Goal: Transaction & Acquisition: Subscribe to service/newsletter

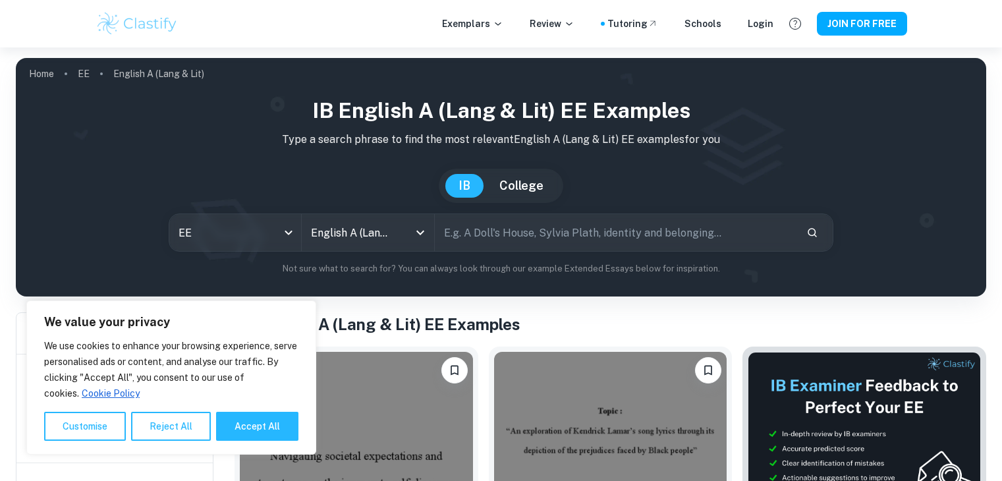
scroll to position [198, 0]
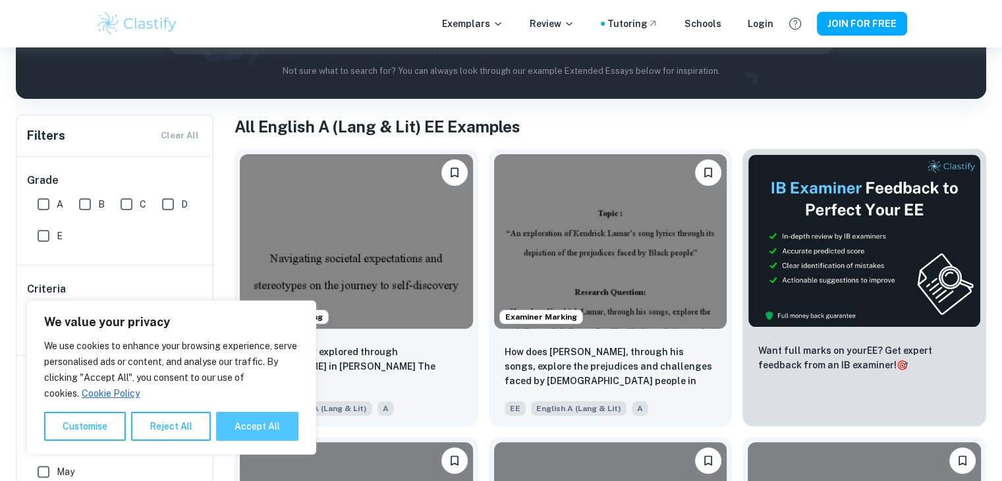
click at [245, 424] on button "Accept All" at bounding box center [257, 426] width 82 height 29
checkbox input "true"
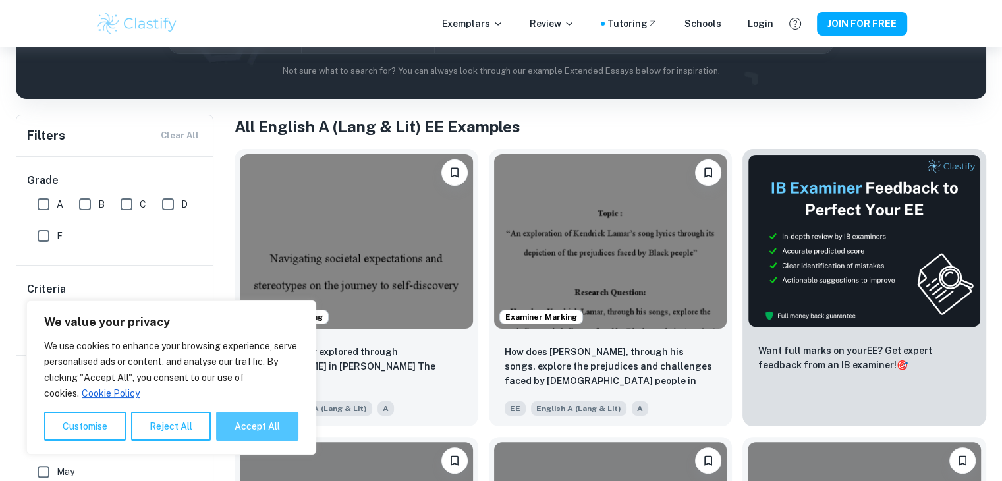
checkbox input "true"
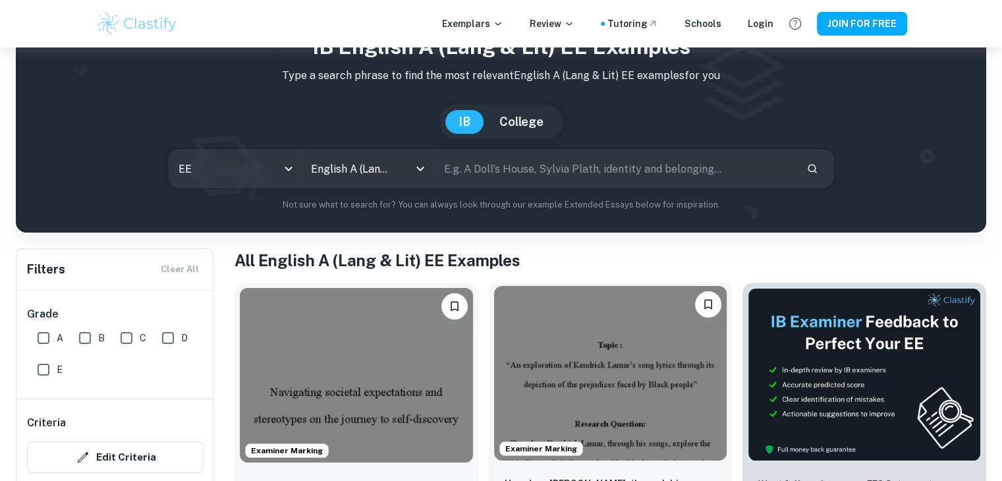
scroll to position [264, 0]
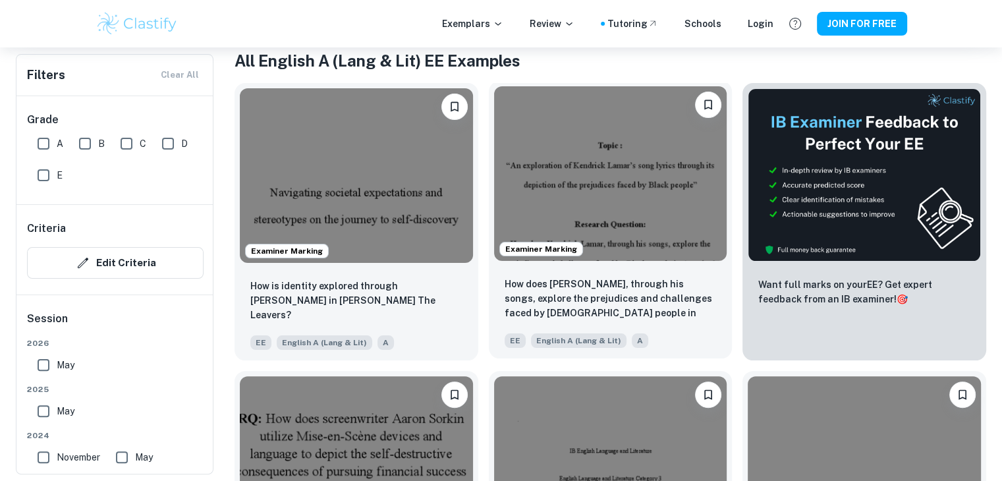
click at [662, 232] on img at bounding box center [610, 173] width 233 height 175
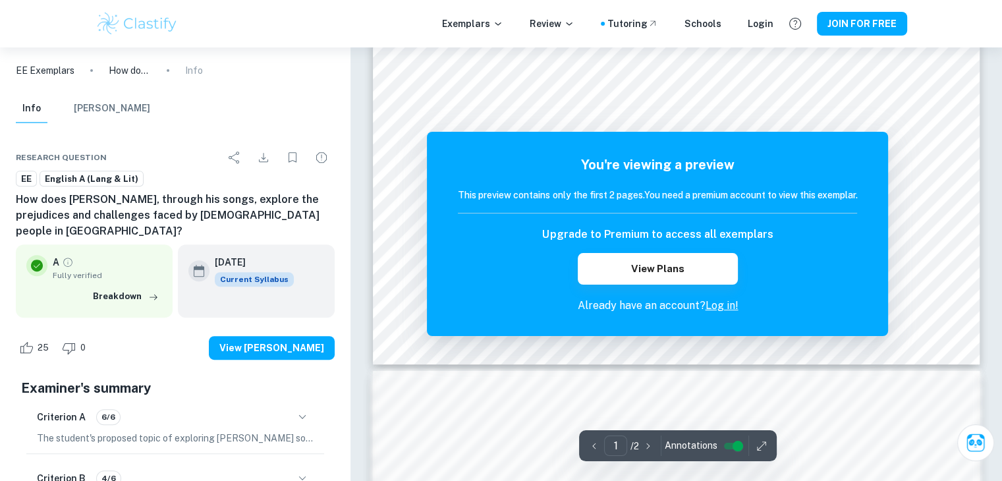
scroll to position [391, 0]
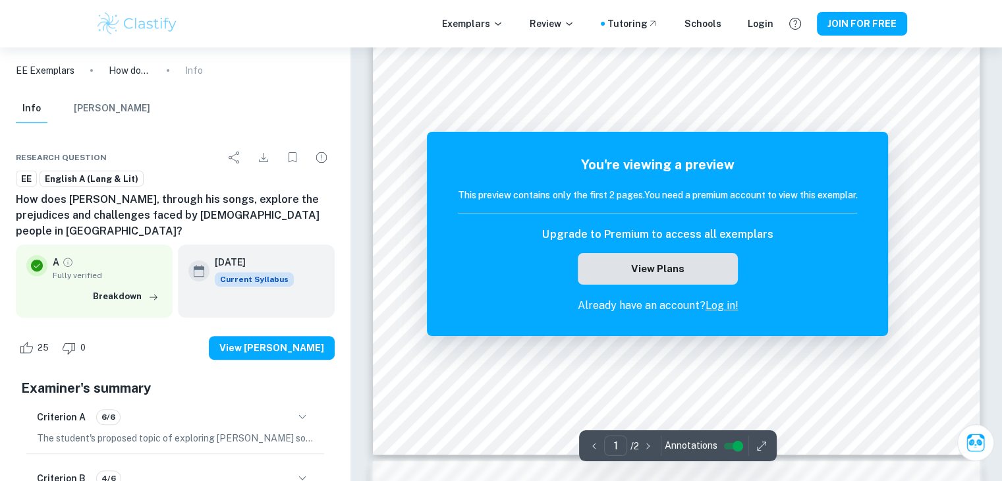
click at [687, 274] on button "View Plans" at bounding box center [657, 269] width 159 height 32
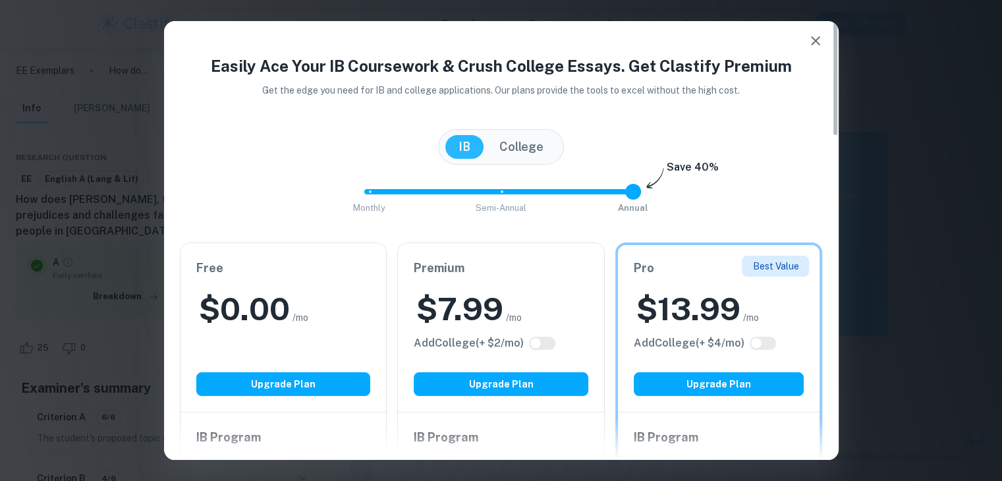
click at [304, 332] on div "Free $ 0.00 /mo Add College (+ $ 2 /mo) Upgrade Plan" at bounding box center [283, 327] width 206 height 169
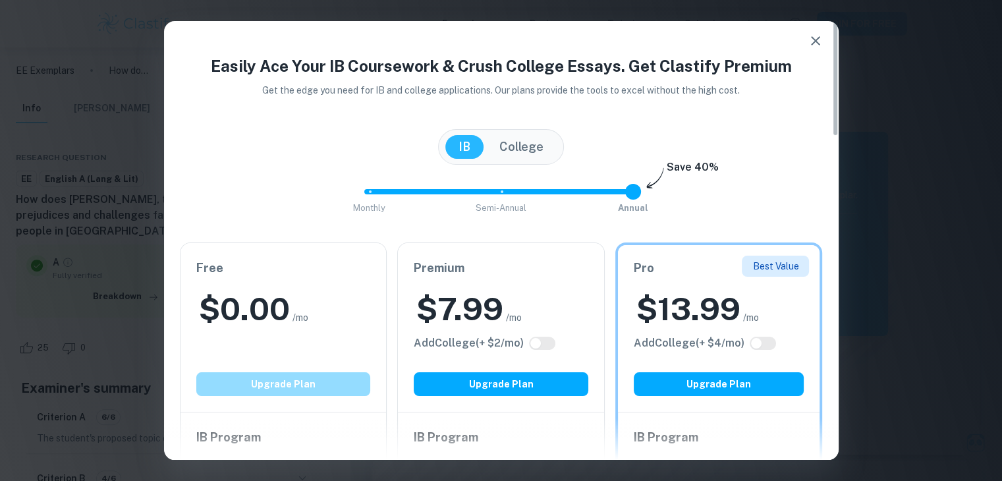
click at [250, 390] on button "Upgrade Plan" at bounding box center [283, 384] width 175 height 24
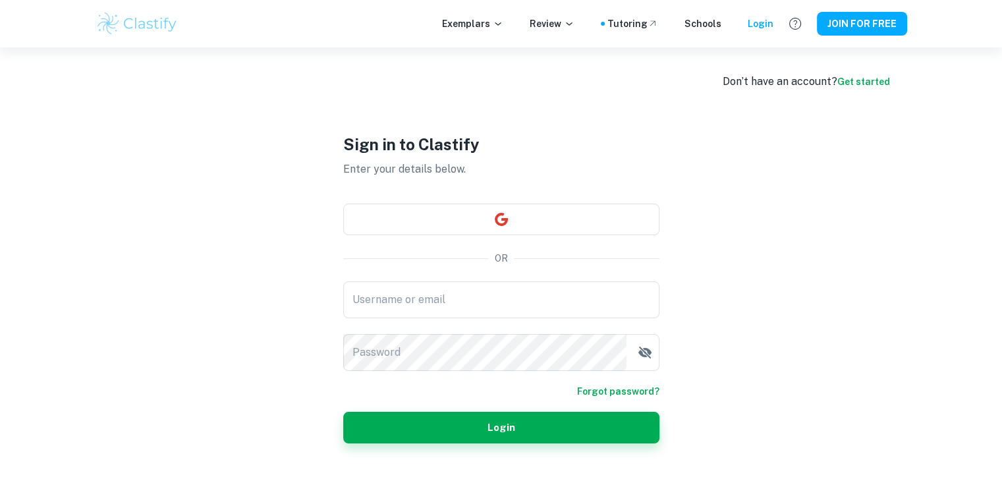
scroll to position [391, 0]
